Goal: Information Seeking & Learning: Learn about a topic

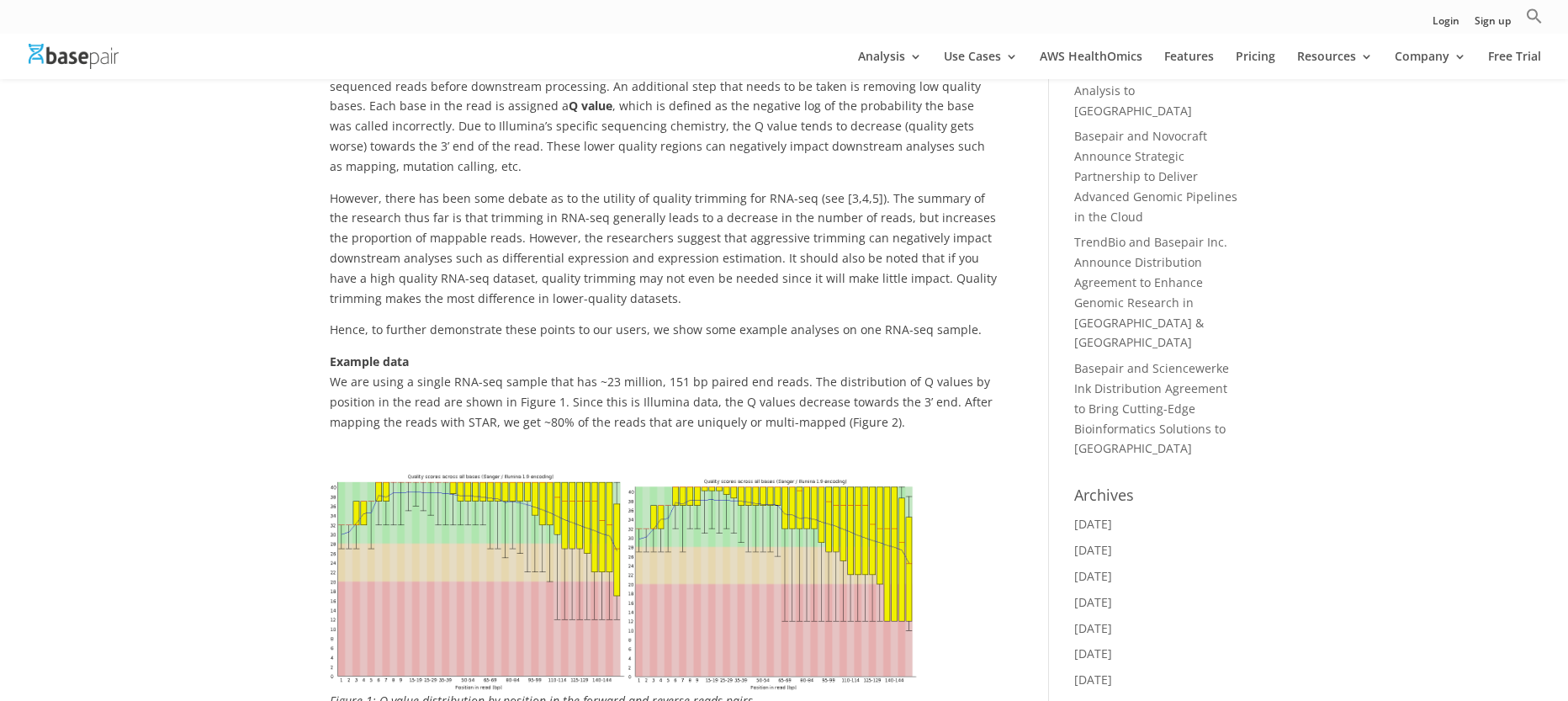
scroll to position [267, 0]
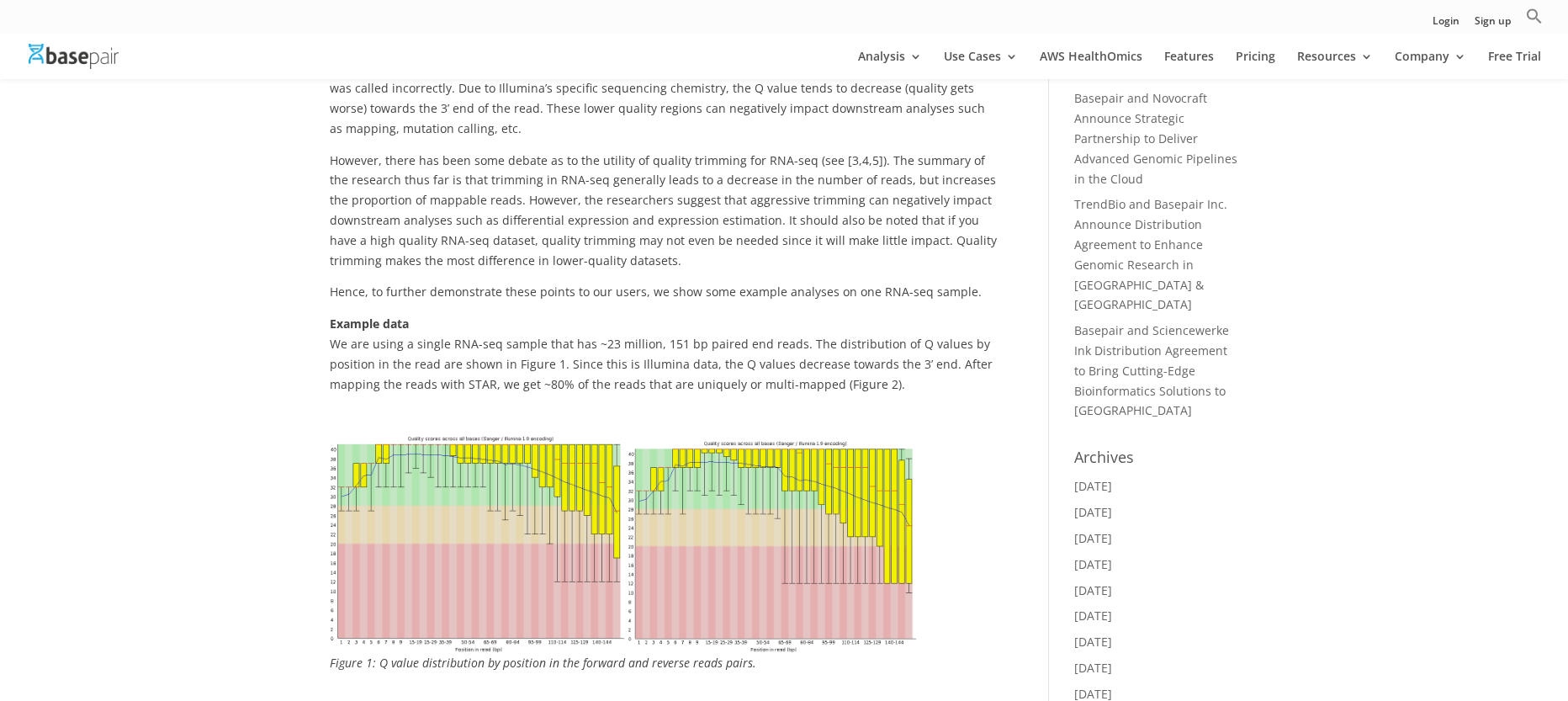
scroll to position [304, 0]
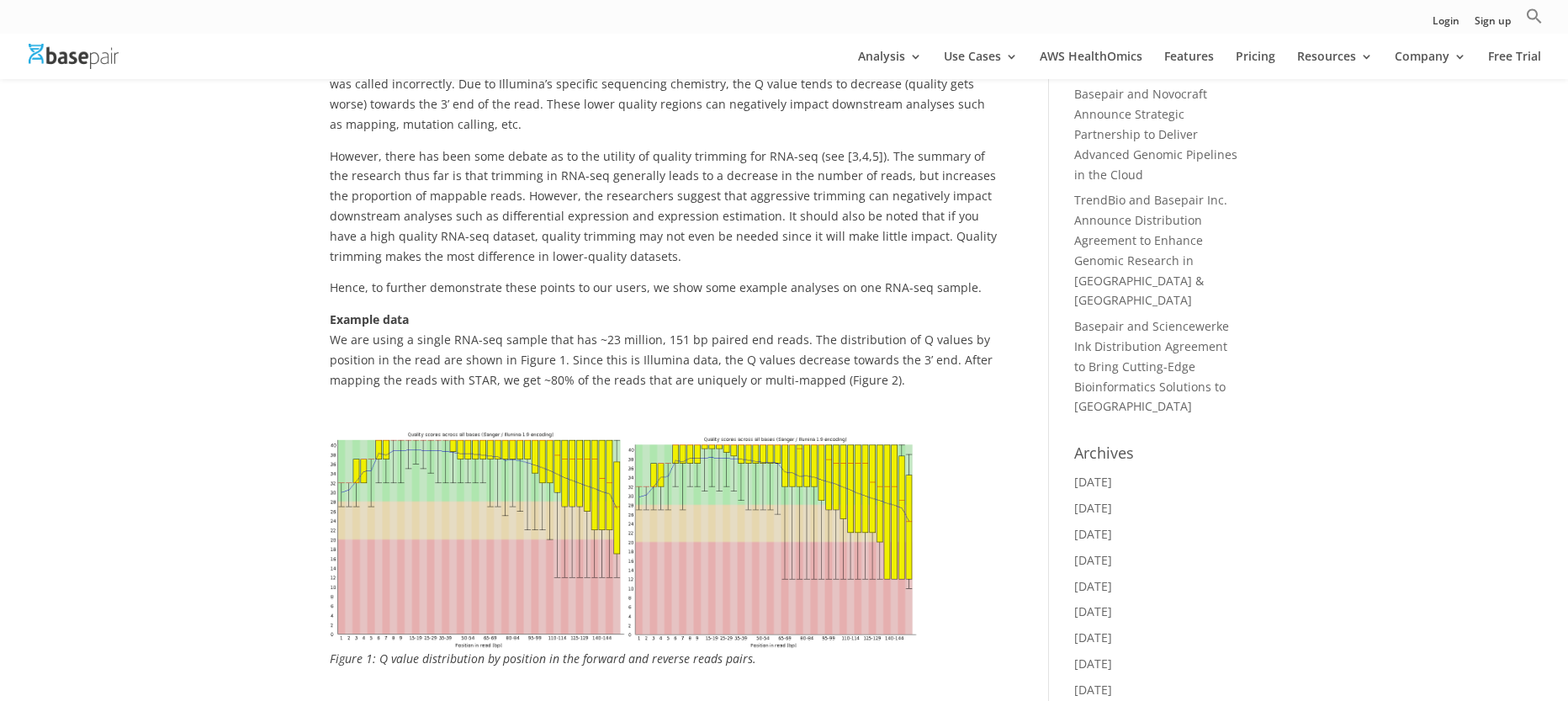
click at [479, 562] on img at bounding box center [479, 537] width 297 height 224
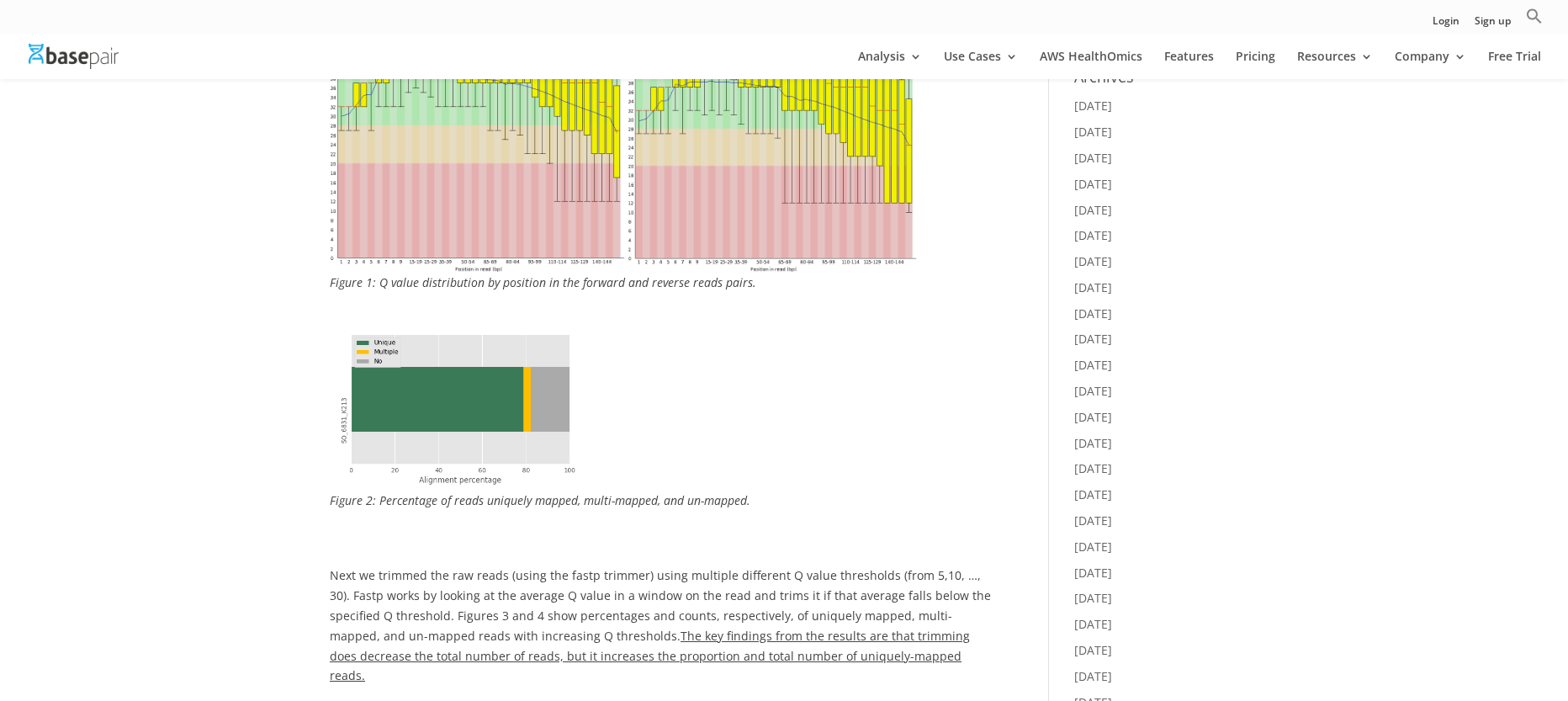
scroll to position [858, 0]
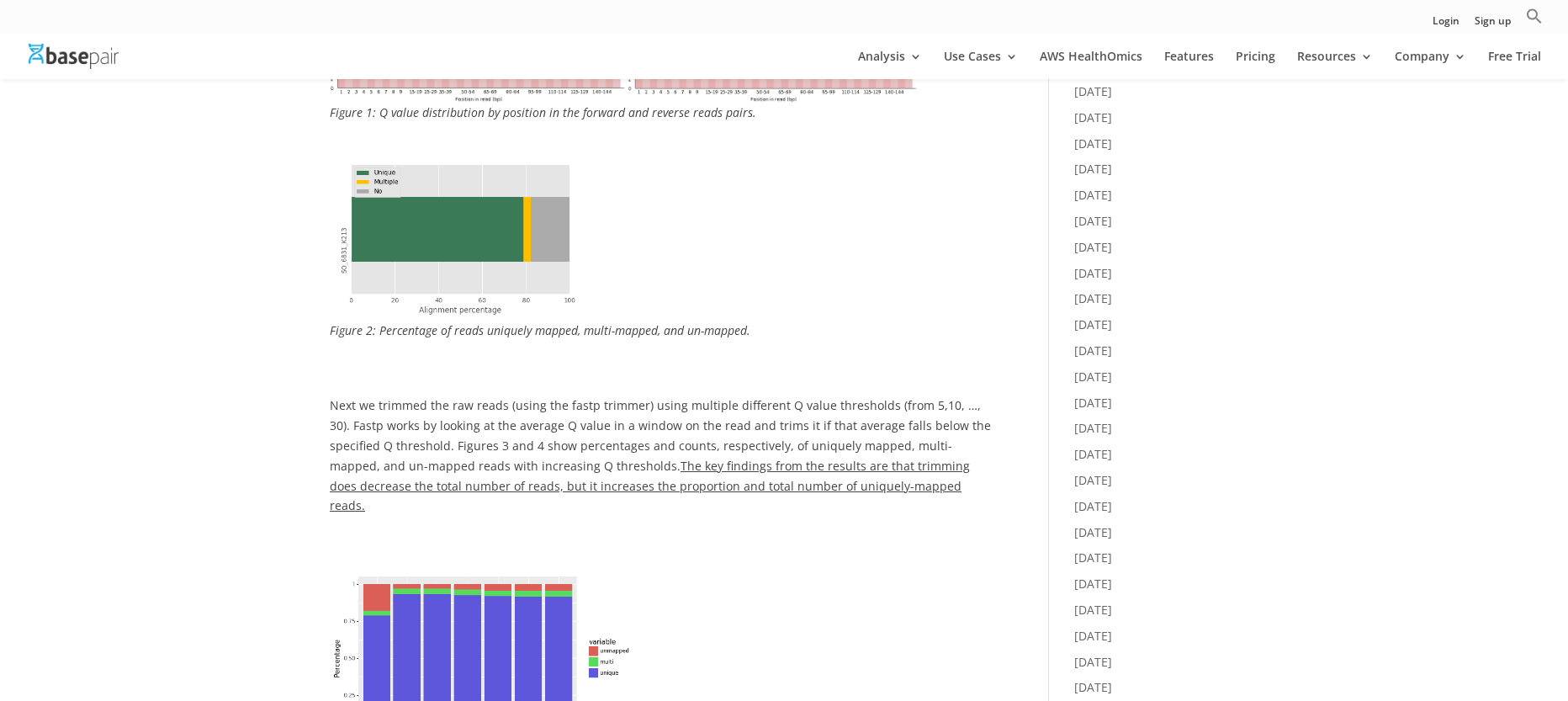
click at [513, 247] on img at bounding box center [463, 231] width 266 height 177
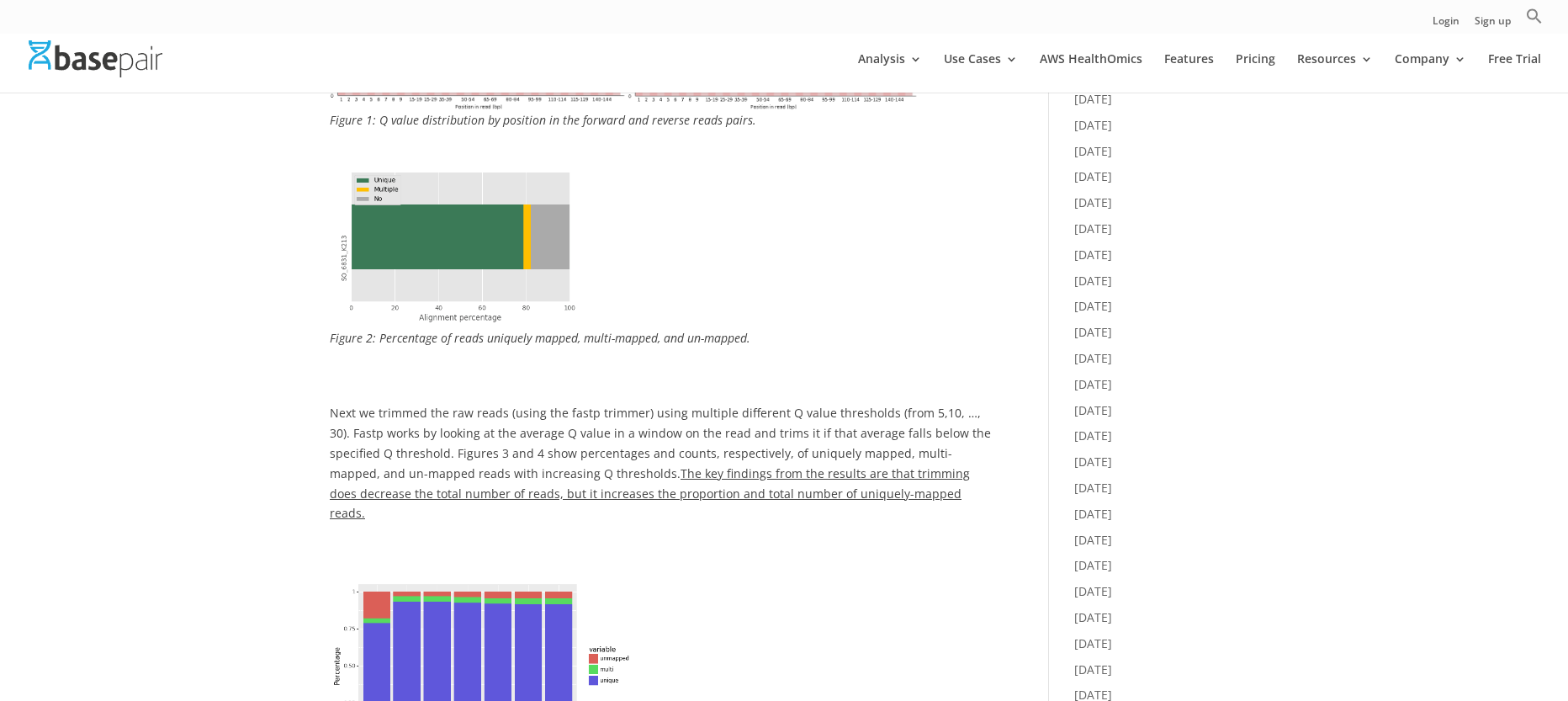
scroll to position [958, 0]
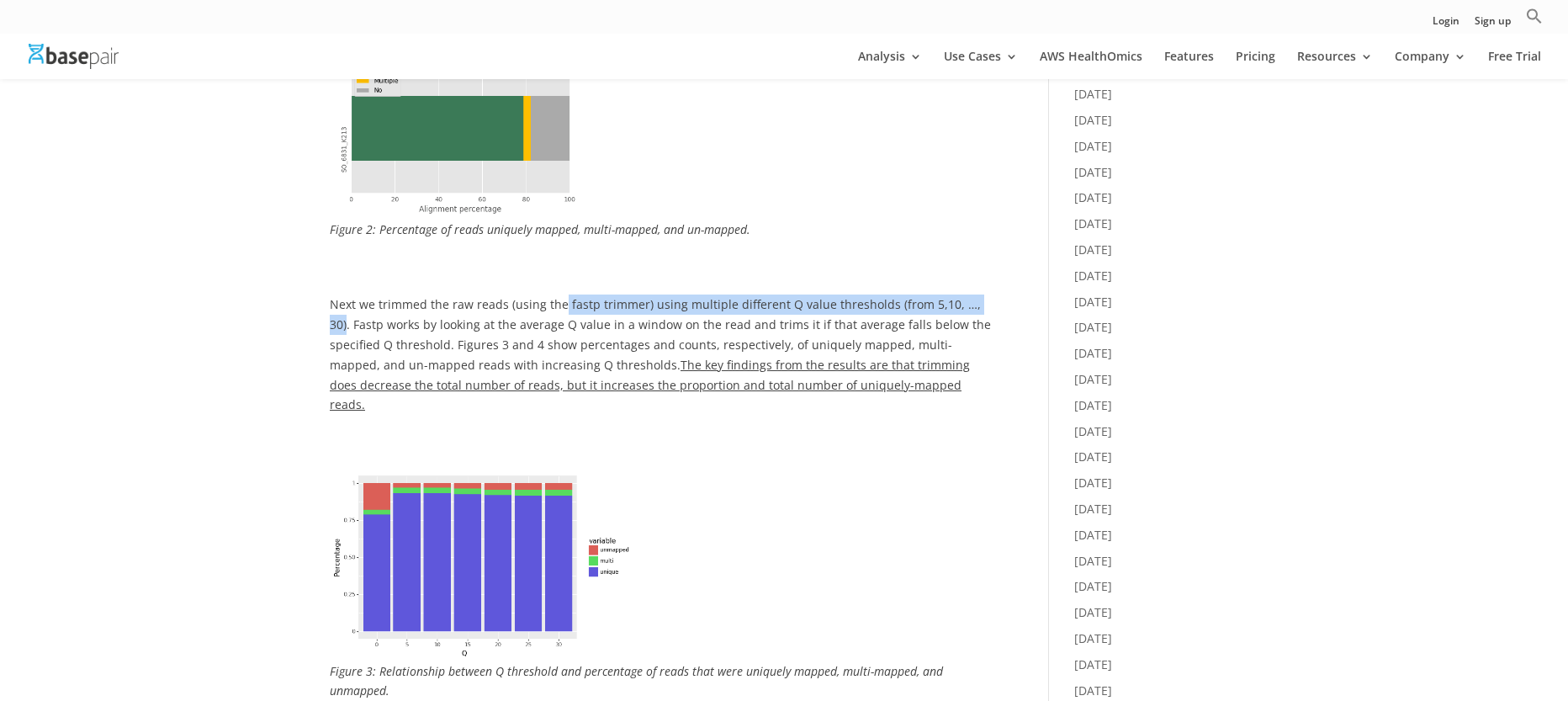
drag, startPoint x: 560, startPoint y: 285, endPoint x: 977, endPoint y: 271, distance: 417.2
click at [977, 271] on div "Trimming for adaptors and low quality bases is important part of the analysis p…" at bounding box center [665, 607] width 669 height 2562
click at [262, 339] on div "Trimming for RNA-Seq data by [PERSON_NAME] | [DATE] | Bioinformatics Trimming f…" at bounding box center [784, 684] width 1568 height 3115
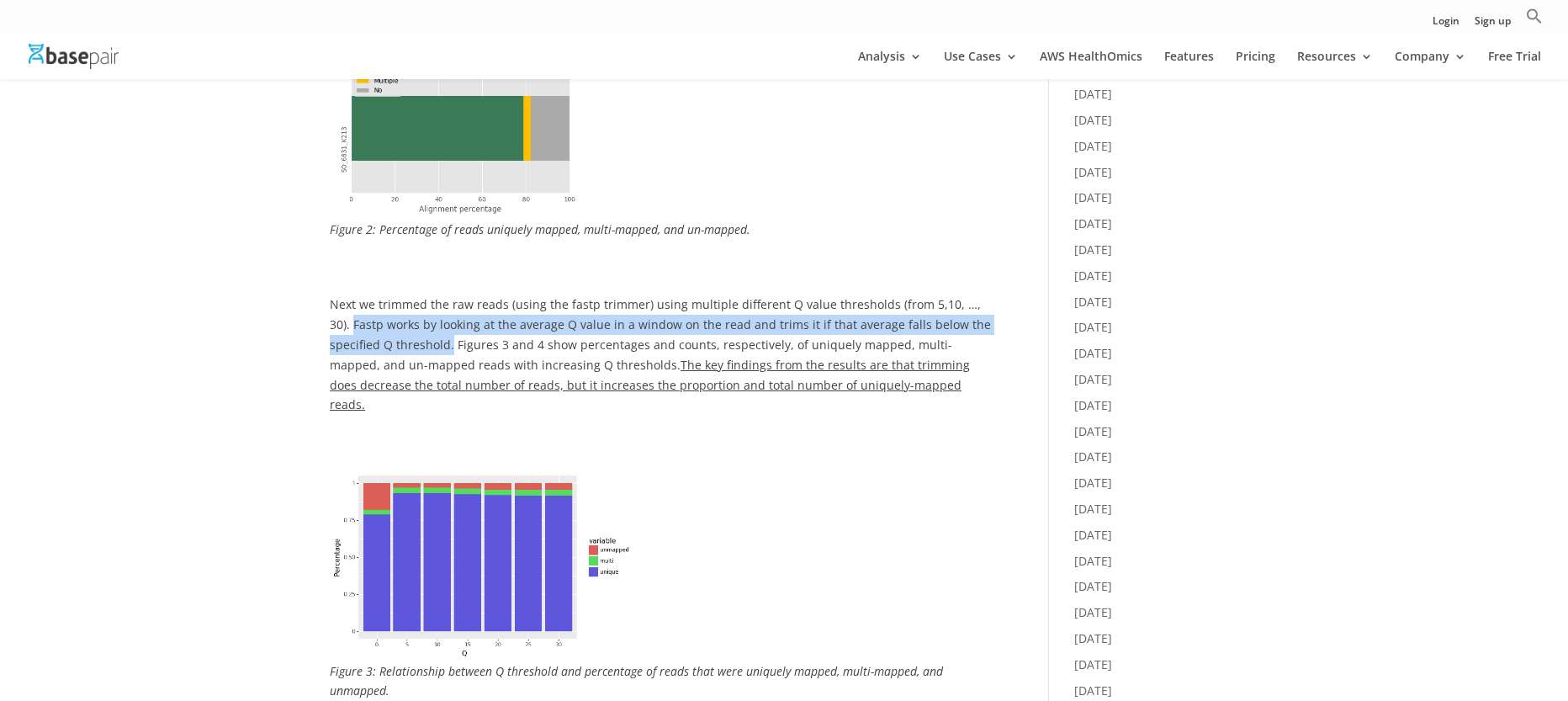
drag, startPoint x: 324, startPoint y: 300, endPoint x: 397, endPoint y: 325, distance: 77.2
click at [397, 325] on div "Trimming for RNA-Seq data by [PERSON_NAME] | [DATE] | Bioinformatics Trimming f…" at bounding box center [784, 684] width 1568 height 3115
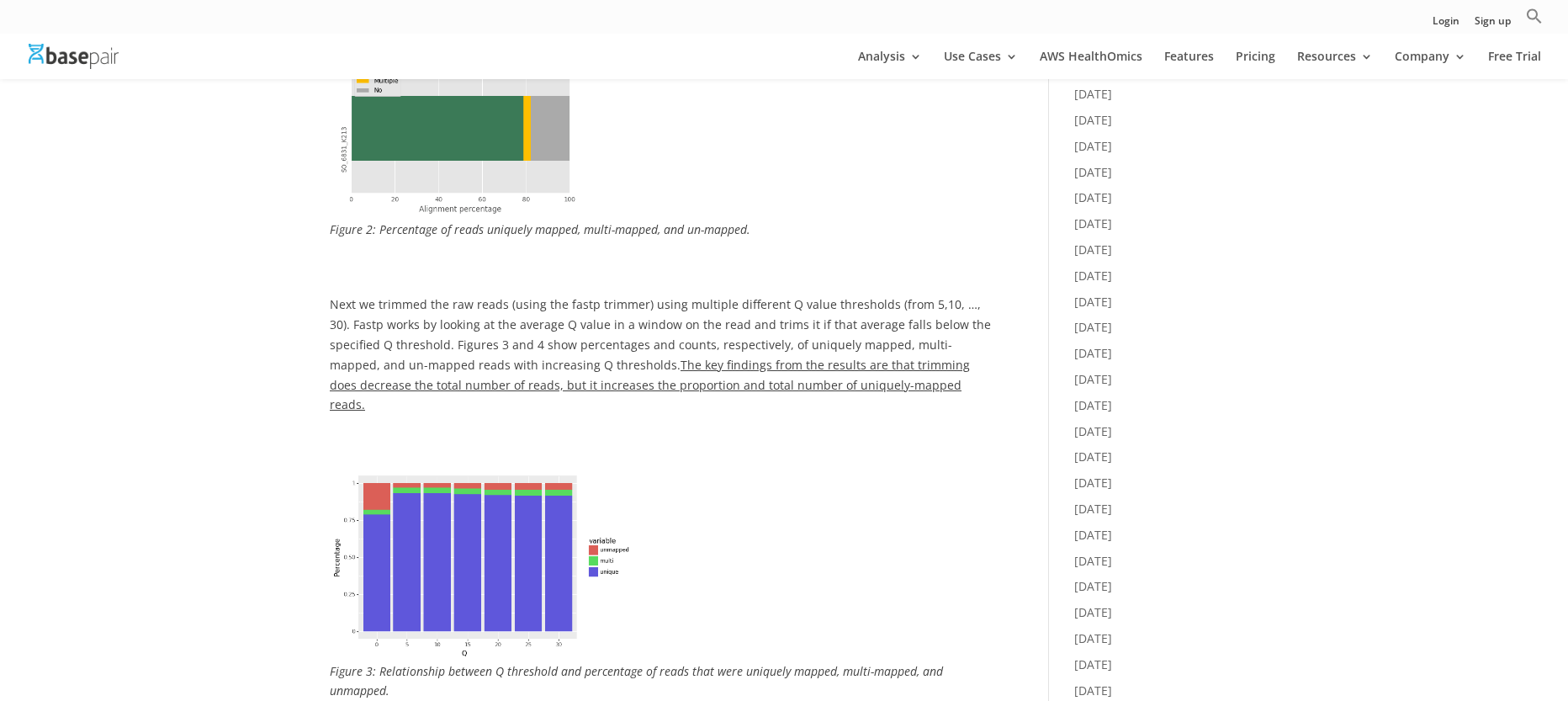
click at [118, 489] on div "Trimming for RNA-Seq data by [PERSON_NAME] | [DATE] | Bioinformatics Trimming f…" at bounding box center [784, 684] width 1568 height 3115
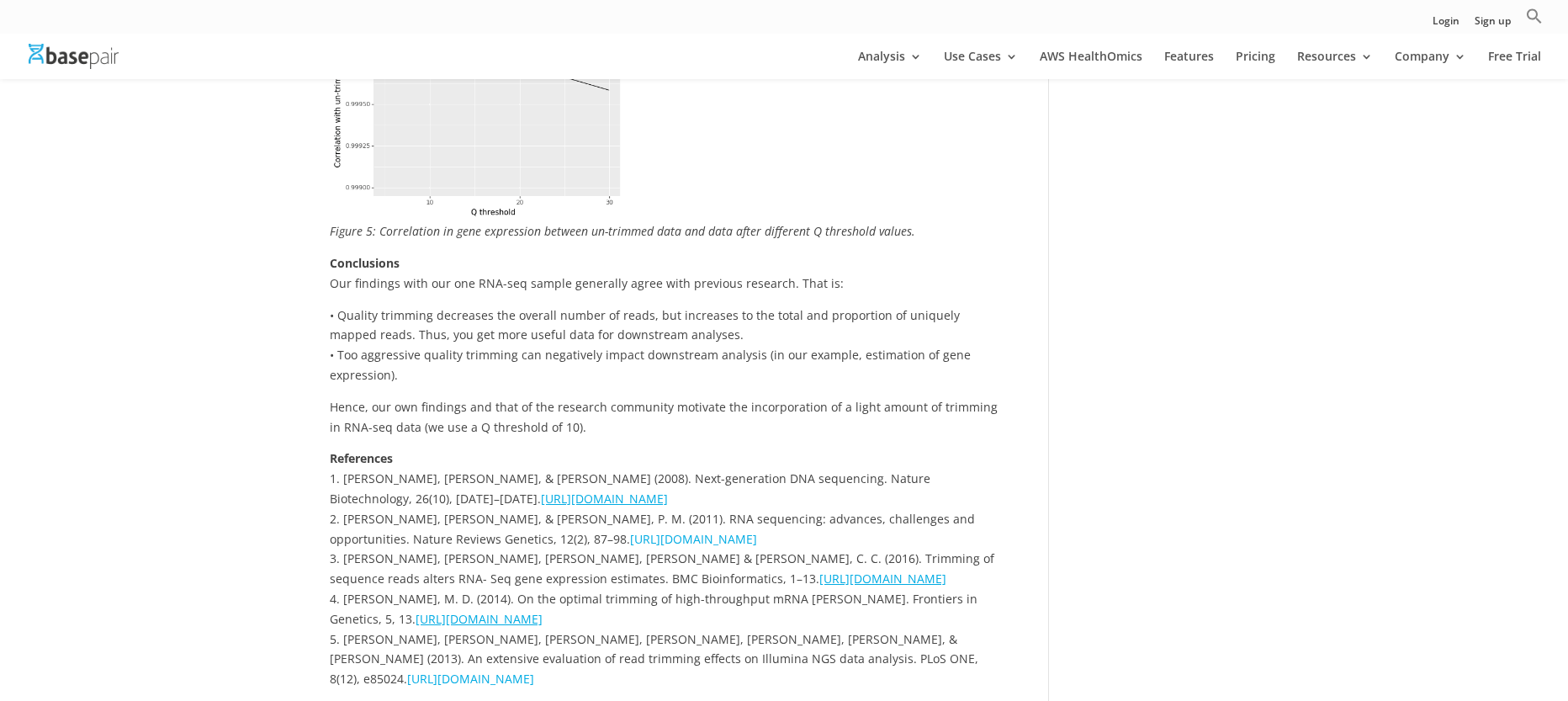
scroll to position [2167, 0]
